Goal: Find specific page/section: Find specific page/section

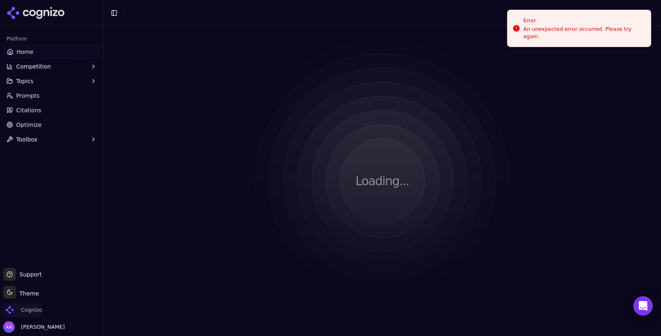
click at [32, 314] on span "Cognizo" at bounding box center [22, 309] width 39 height 13
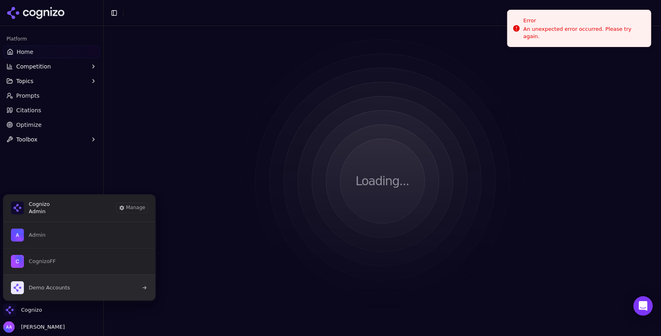
click at [86, 290] on button "Demo Accounts" at bounding box center [79, 287] width 153 height 26
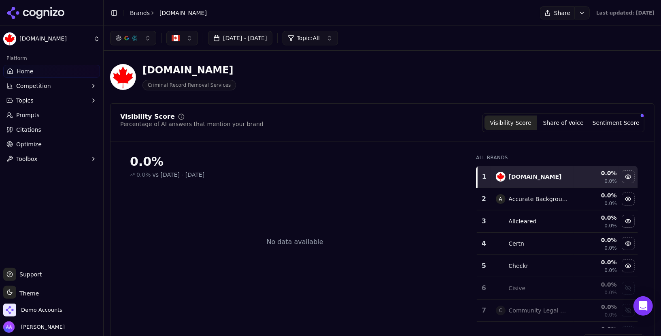
click at [46, 112] on link "Prompts" at bounding box center [51, 115] width 97 height 13
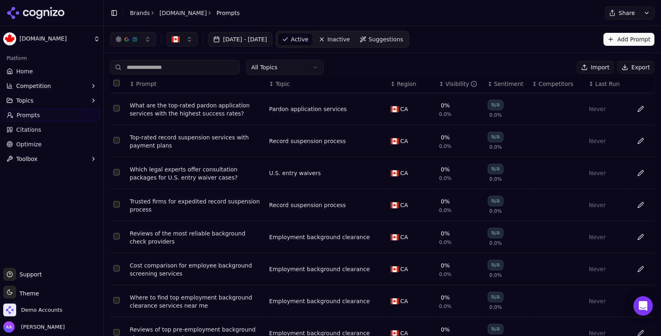
click at [654, 13] on html "Pardons.org Platform Home Competition Topics Prompts Citations Optimize Toolbox…" at bounding box center [330, 168] width 661 height 336
